Goal: Communication & Community: Answer question/provide support

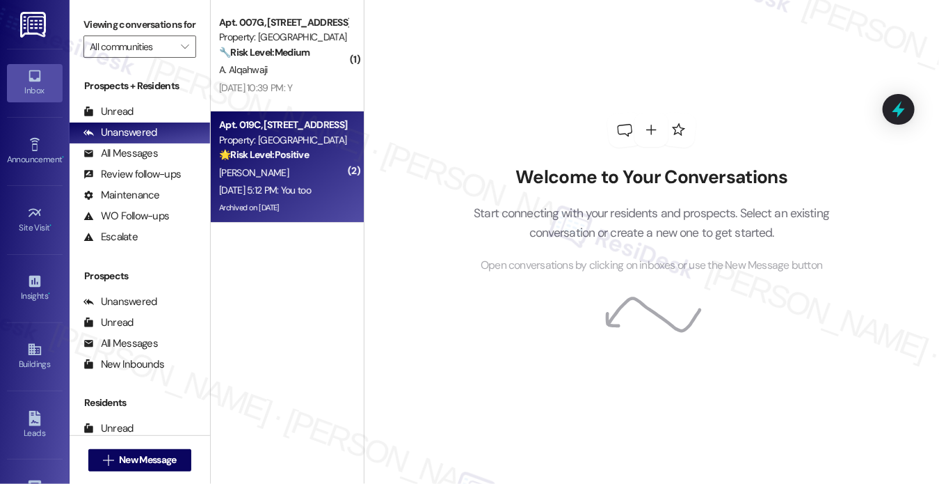
click at [296, 169] on div "[PERSON_NAME]" at bounding box center [284, 172] width 132 height 17
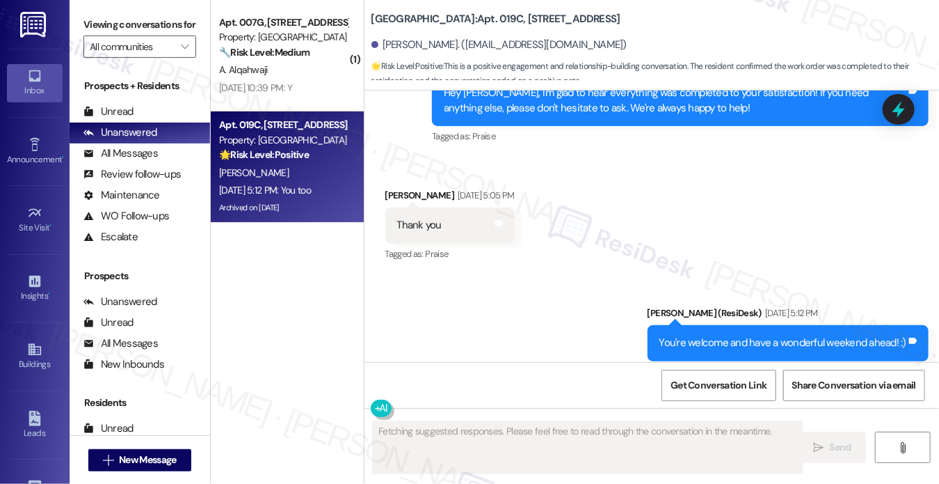
scroll to position [25952, 0]
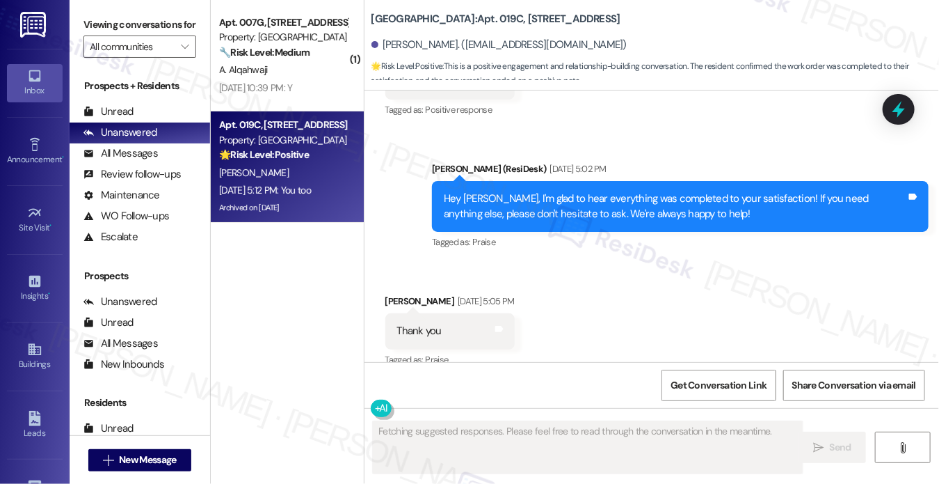
click at [557, 191] on div "Hey [PERSON_NAME], I'm glad to hear everything was completed to your satisfacti…" at bounding box center [675, 206] width 463 height 30
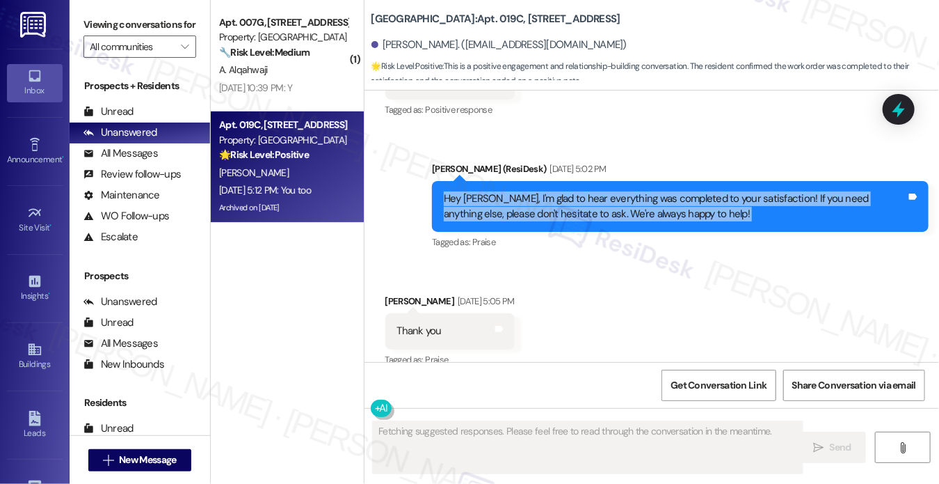
click at [558, 191] on div "Hey [PERSON_NAME], I'm glad to hear everything was completed to your satisfacti…" at bounding box center [675, 206] width 463 height 30
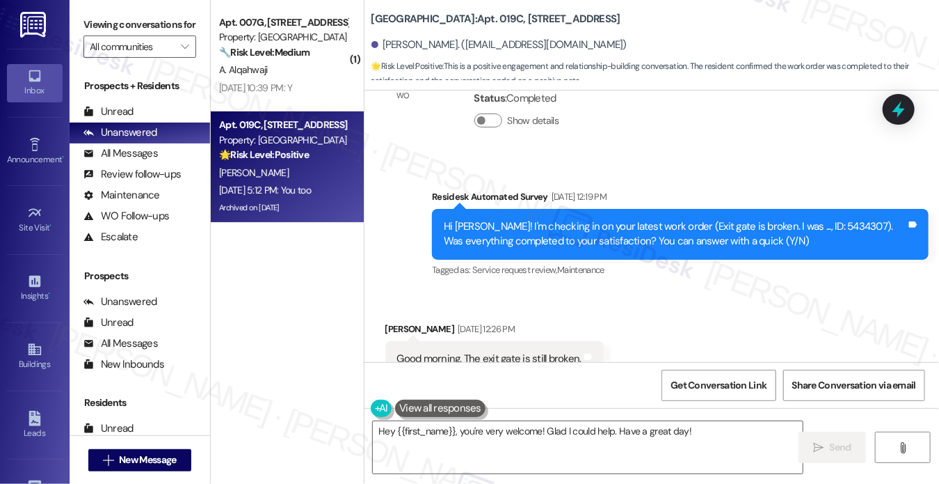
scroll to position [13929, 0]
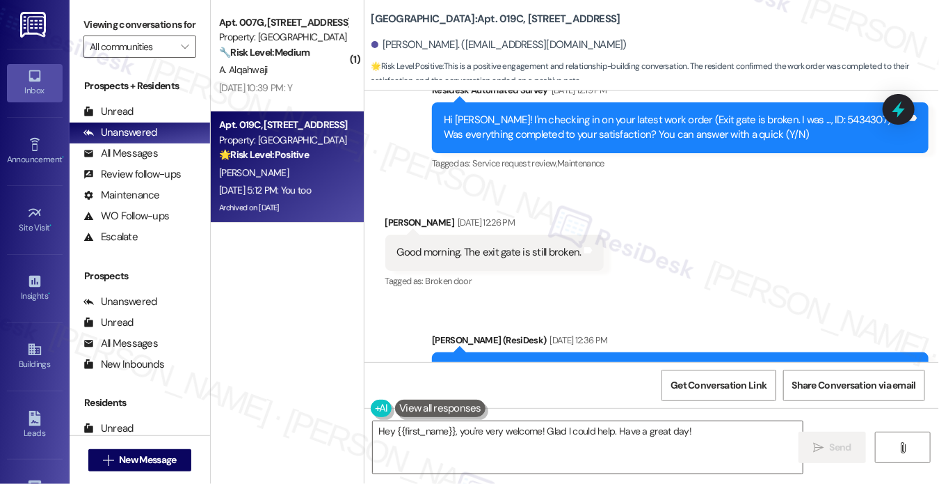
click at [934, 241] on div "Received via SMS [PERSON_NAME] [DATE] 12:26 PM Good morning. The exit gate is s…" at bounding box center [653, 243] width 576 height 118
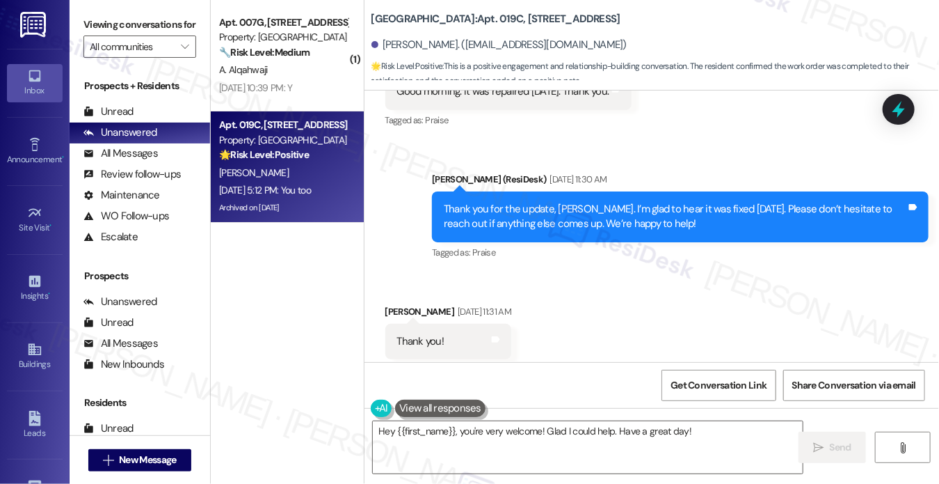
scroll to position [26161, 0]
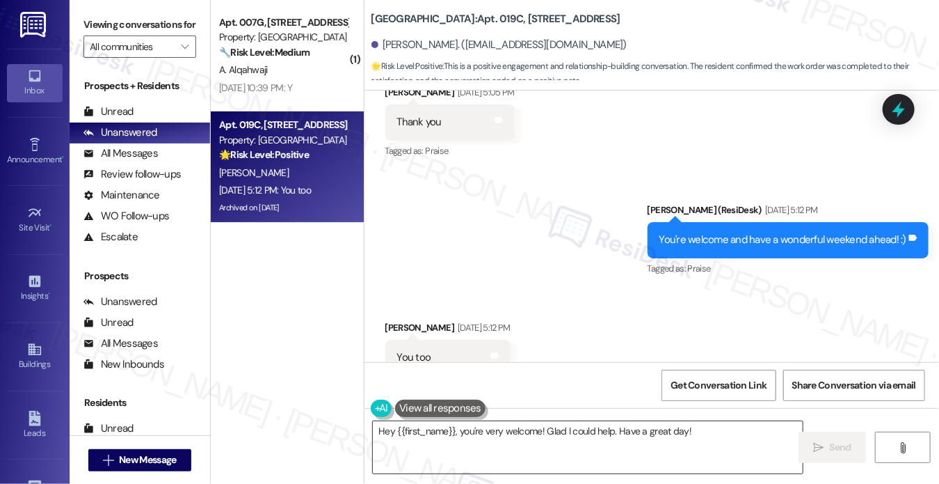
click at [586, 428] on textarea "Hey {{first_name}}, you're very welcome! Glad I could help. Have a great day!" at bounding box center [588, 447] width 430 height 52
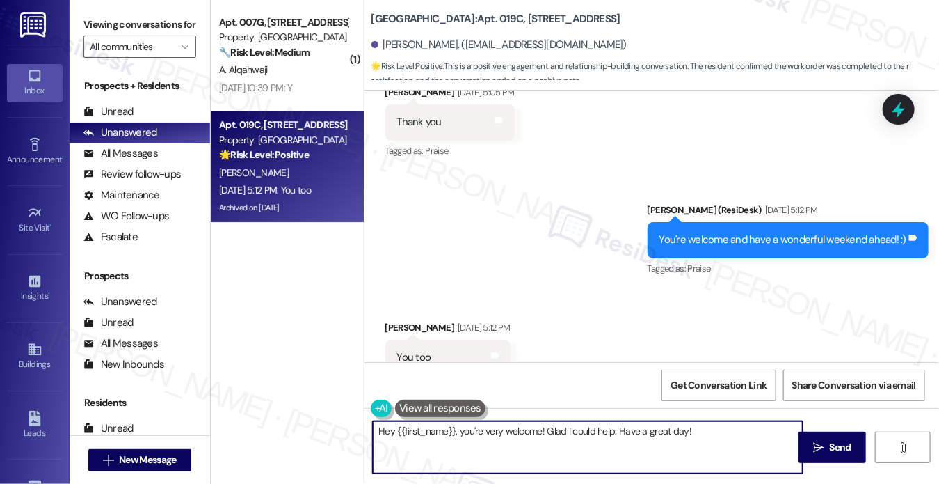
click at [586, 428] on textarea "Hey {{first_name}}, you're very welcome! Glad I could help. Have a great day!" at bounding box center [588, 447] width 430 height 52
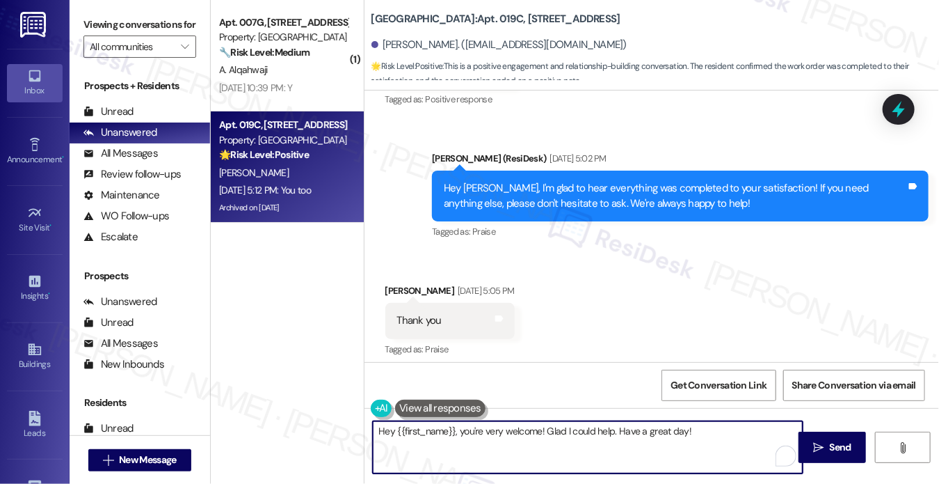
scroll to position [25952, 0]
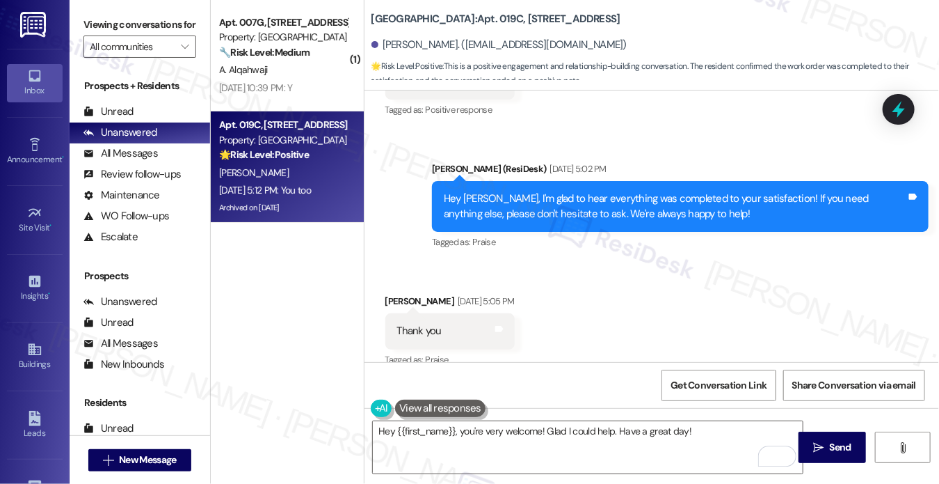
click at [535, 191] on div "Hey [PERSON_NAME], I'm glad to hear everything was completed to your satisfacti…" at bounding box center [675, 206] width 463 height 30
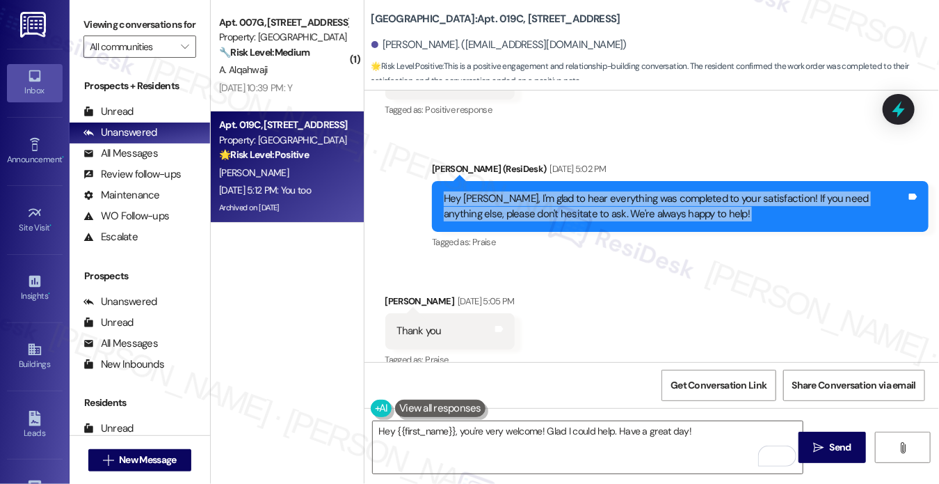
click at [535, 191] on div "Hey [PERSON_NAME], I'm glad to hear everything was completed to your satisfacti…" at bounding box center [675, 206] width 463 height 30
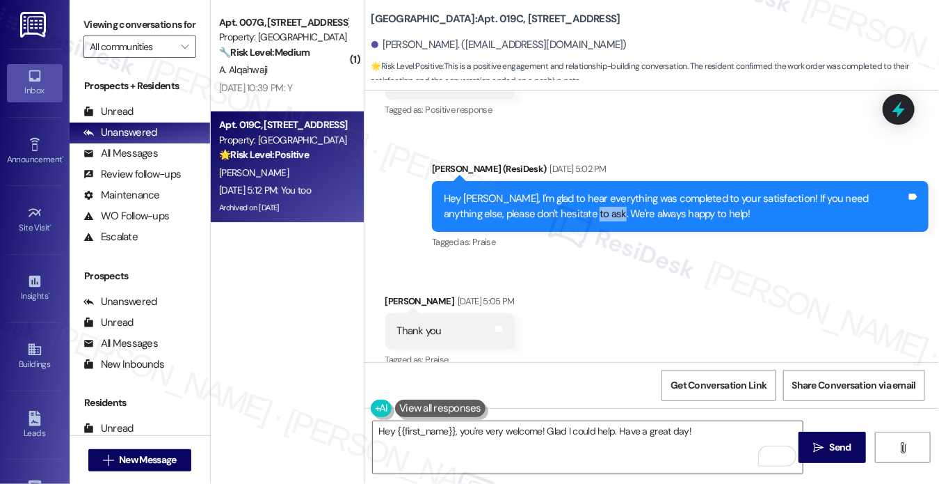
click at [535, 191] on div "Hey [PERSON_NAME], I'm glad to hear everything was completed to your satisfacti…" at bounding box center [675, 206] width 463 height 30
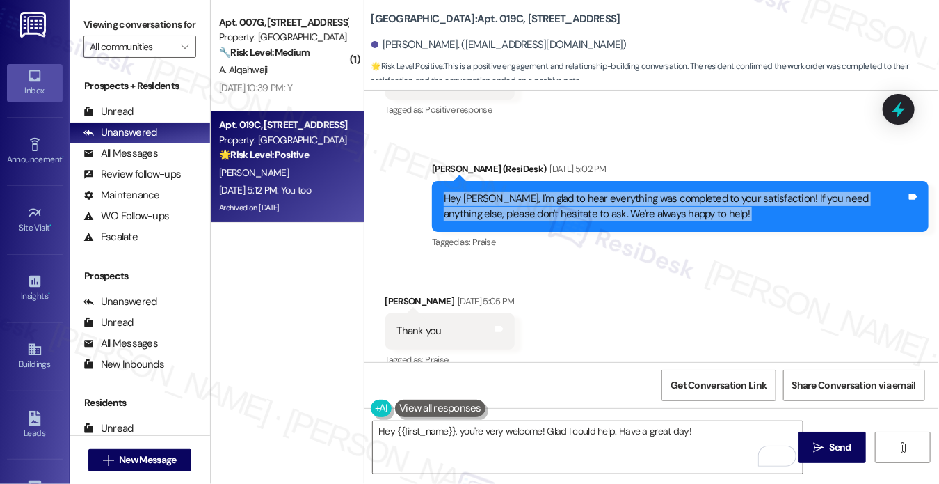
click at [535, 191] on div "Hey [PERSON_NAME], I'm glad to hear everything was completed to your satisfacti…" at bounding box center [675, 206] width 463 height 30
click at [530, 191] on div "Hey [PERSON_NAME], I'm glad to hear everything was completed to your satisfacti…" at bounding box center [675, 206] width 463 height 30
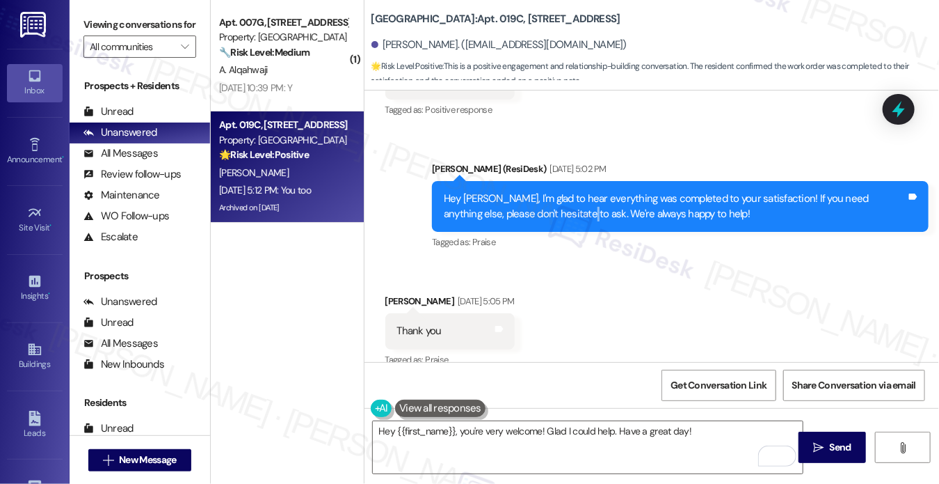
click at [530, 191] on div "Hey [PERSON_NAME], I'm glad to hear everything was completed to your satisfacti…" at bounding box center [675, 206] width 463 height 30
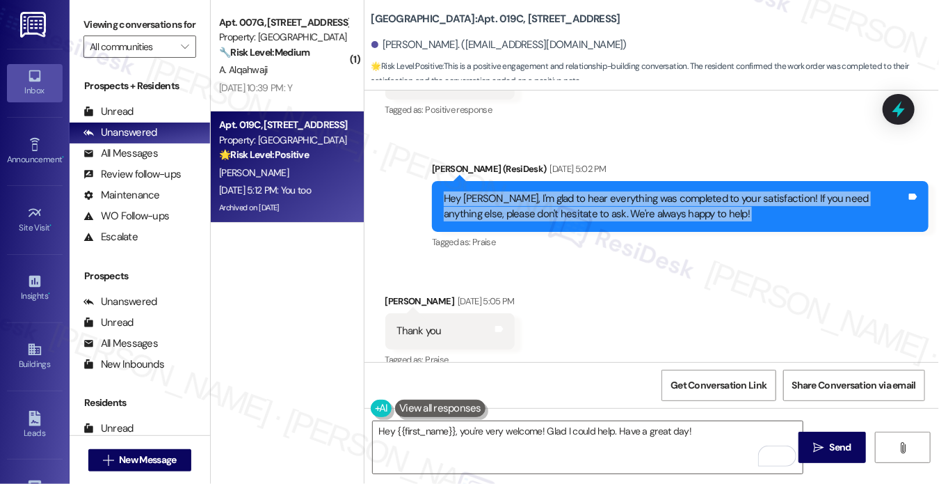
click at [530, 191] on div "Hey [PERSON_NAME], I'm glad to hear everything was completed to your satisfacti…" at bounding box center [675, 206] width 463 height 30
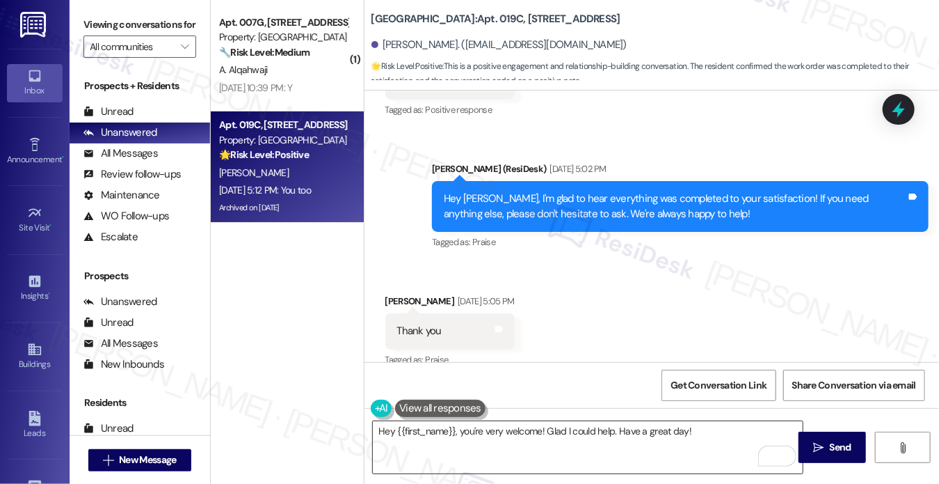
click at [507, 424] on textarea "Hey {{first_name}}, you're very welcome! Glad I could help. Have a great day!" at bounding box center [588, 447] width 430 height 52
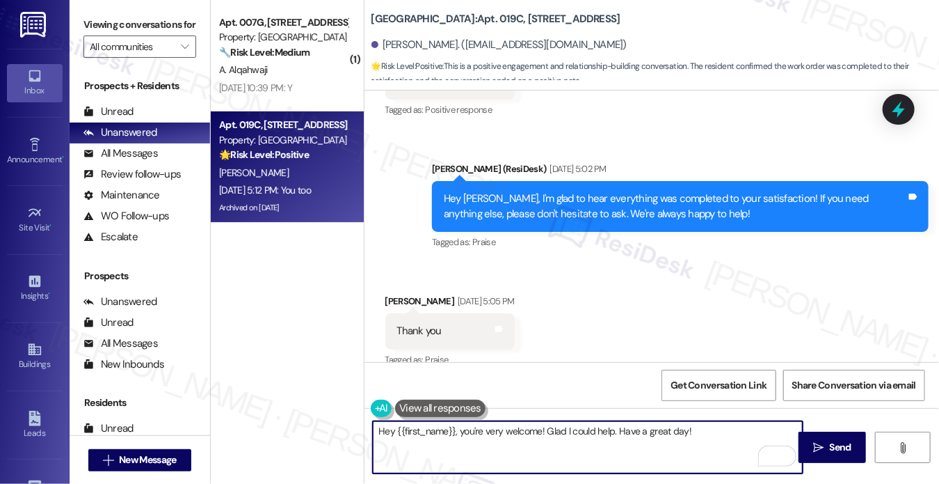
click at [507, 424] on textarea "Hey {{first_name}}, you're very welcome! Glad I could help. Have a great day!" at bounding box center [588, 447] width 430 height 52
drag, startPoint x: 699, startPoint y: 434, endPoint x: 634, endPoint y: 433, distance: 64.7
click at [633, 434] on textarea "Thank you, [PERSON_NAME]! I hope all is well with you. If you need anything, pl…" at bounding box center [588, 447] width 430 height 52
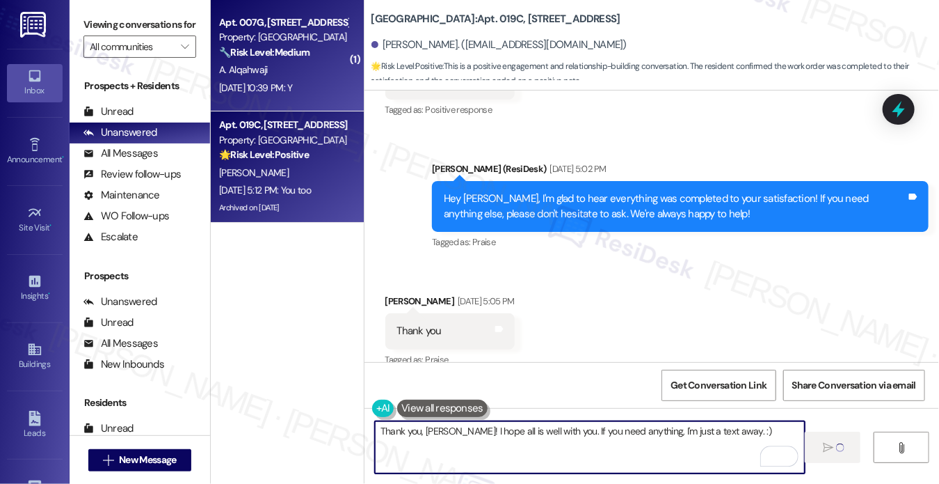
type textarea "Thank you, [PERSON_NAME]! I hope all is well with you. If you need anything, I'…"
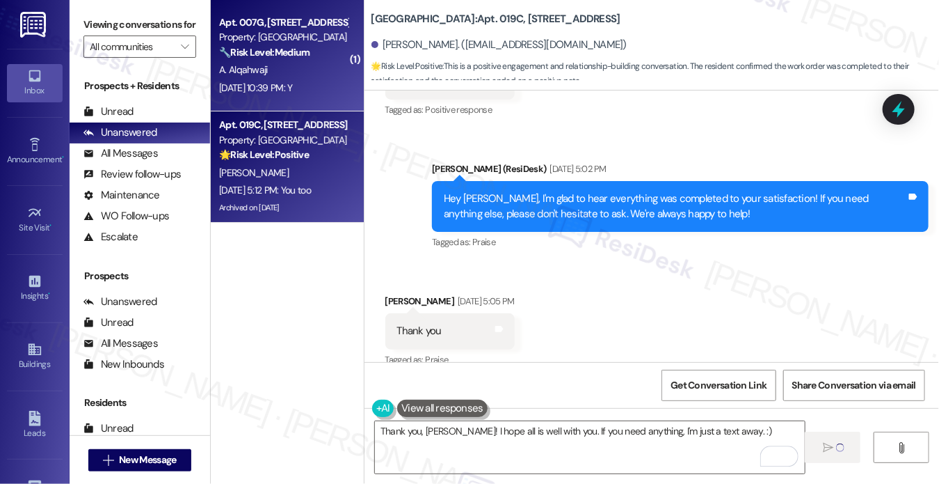
click at [338, 61] on div "A. Alqahwaji" at bounding box center [284, 69] width 132 height 17
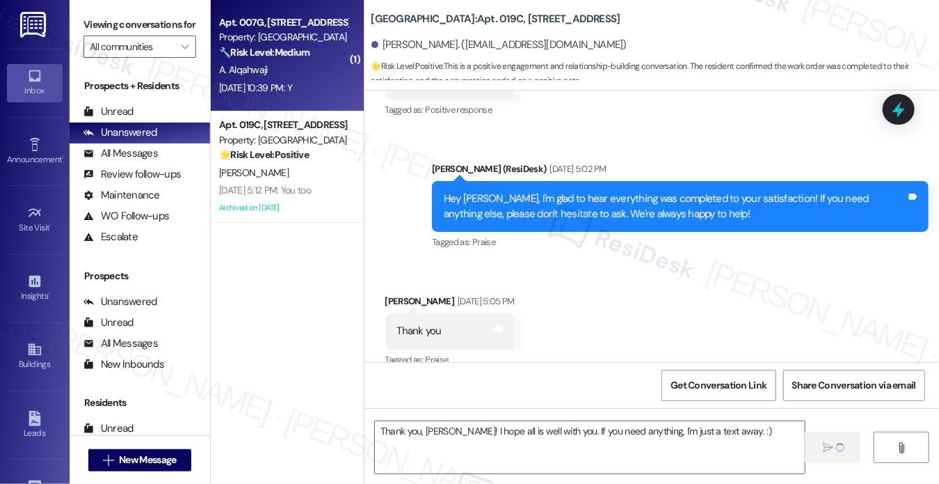
type textarea "Fetching suggested responses. Please feel free to read through the conversation…"
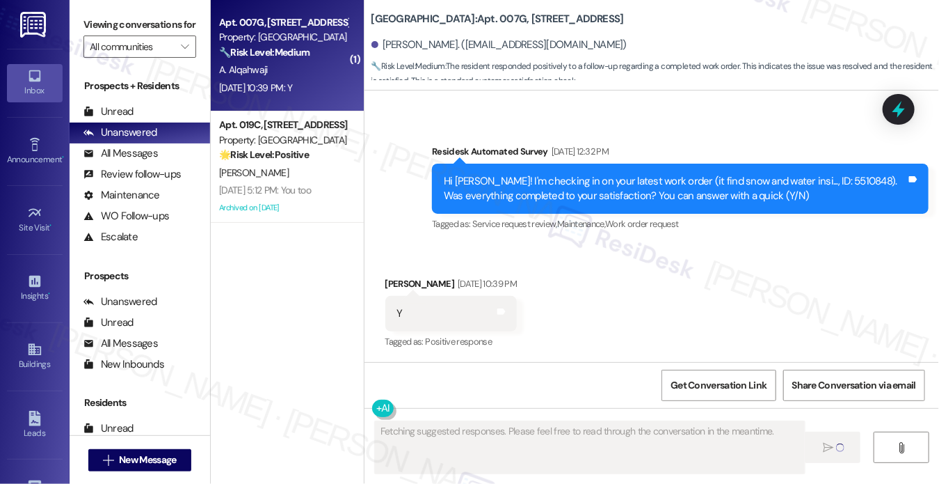
scroll to position [378, 0]
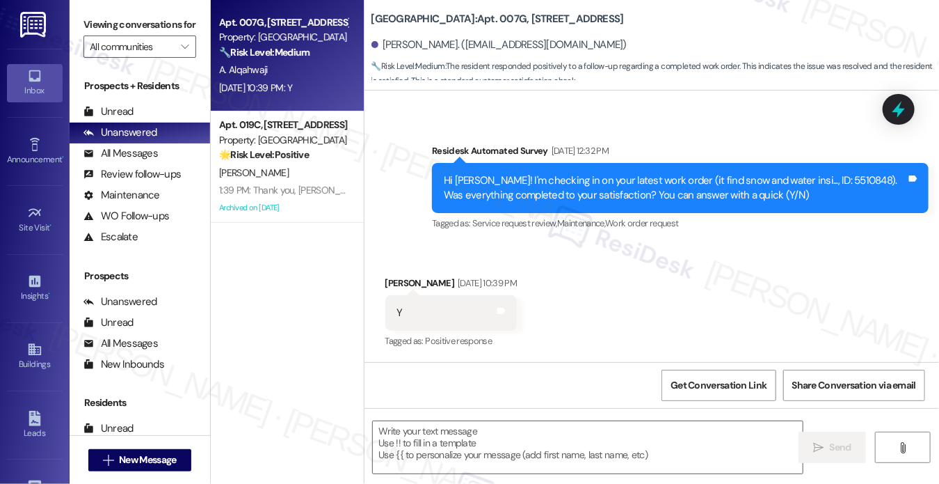
click at [106, 24] on label "Viewing conversations for" at bounding box center [140, 25] width 113 height 22
click at [576, 448] on textarea at bounding box center [588, 447] width 430 height 52
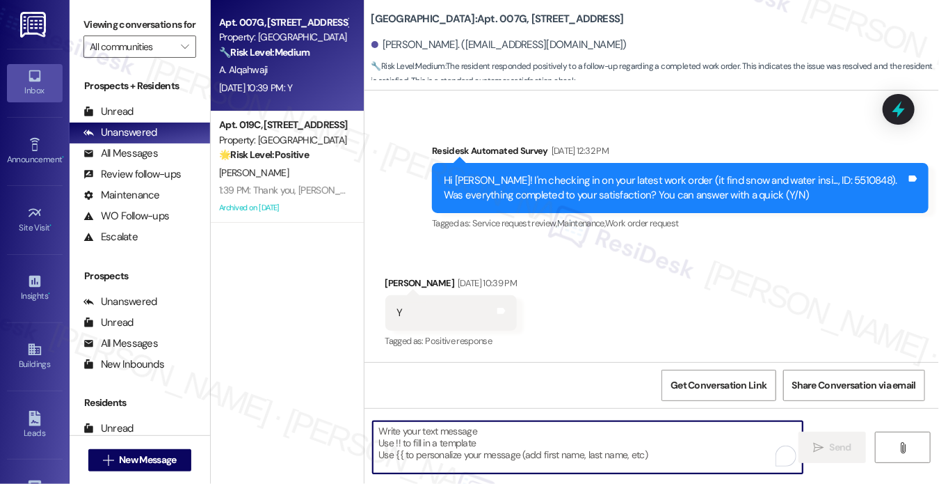
paste textarea "Hi {{first_name}}! I'm glad to hear that the latest work order was completed to…"
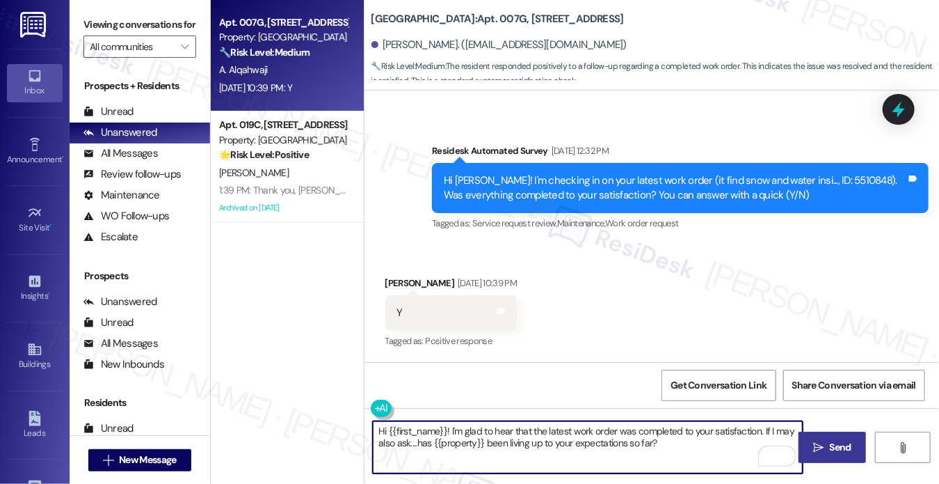
type textarea "Hi {{first_name}}! I'm glad to hear that the latest work order was completed to…"
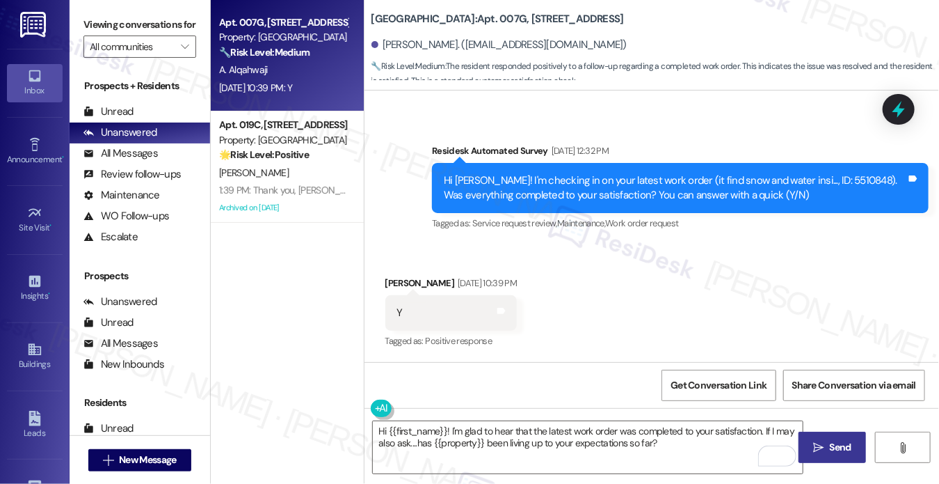
click at [833, 438] on button " Send" at bounding box center [833, 446] width 68 height 31
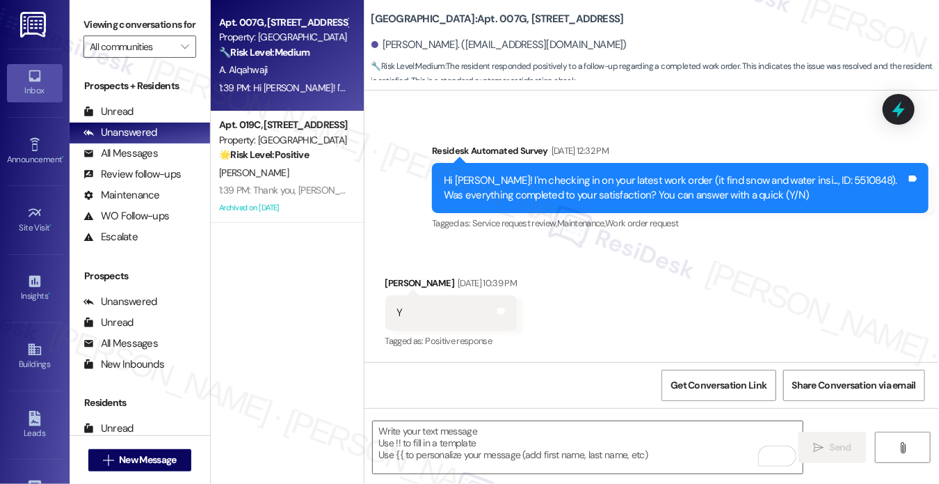
scroll to position [490, 0]
